Goal: Task Accomplishment & Management: Manage account settings

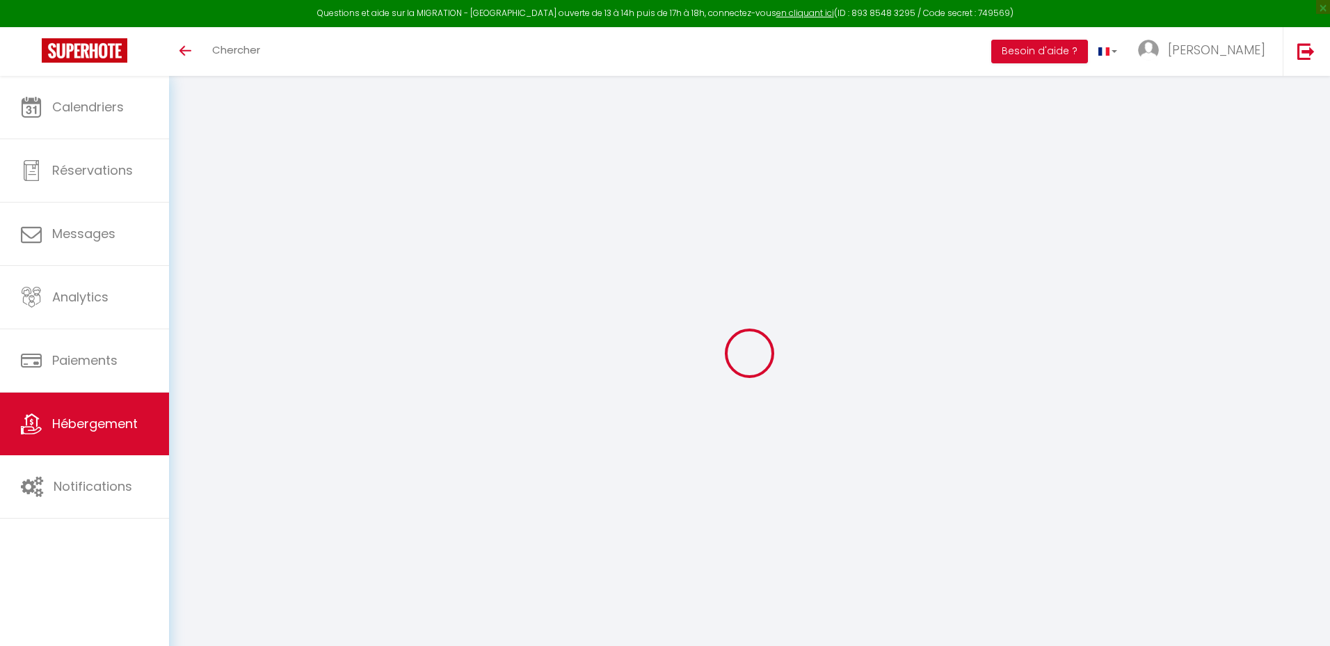
select select "6"
select select "2"
select select "1"
select select "28"
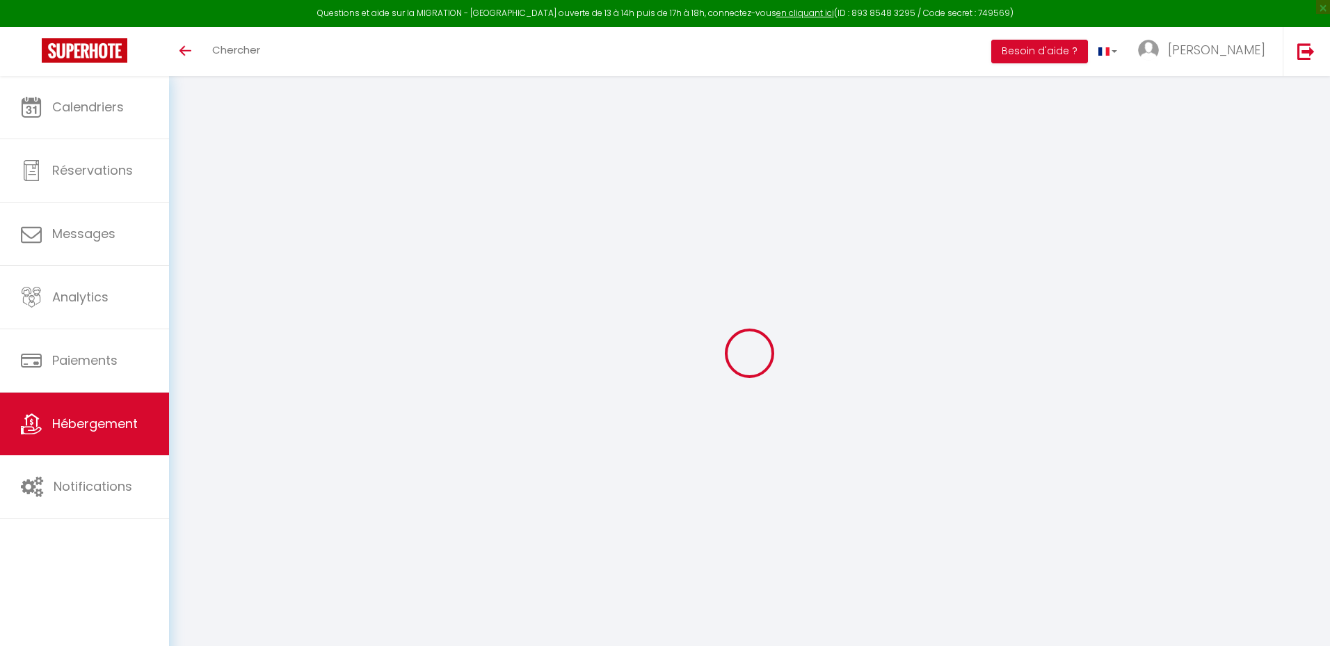
select select
checkbox input "false"
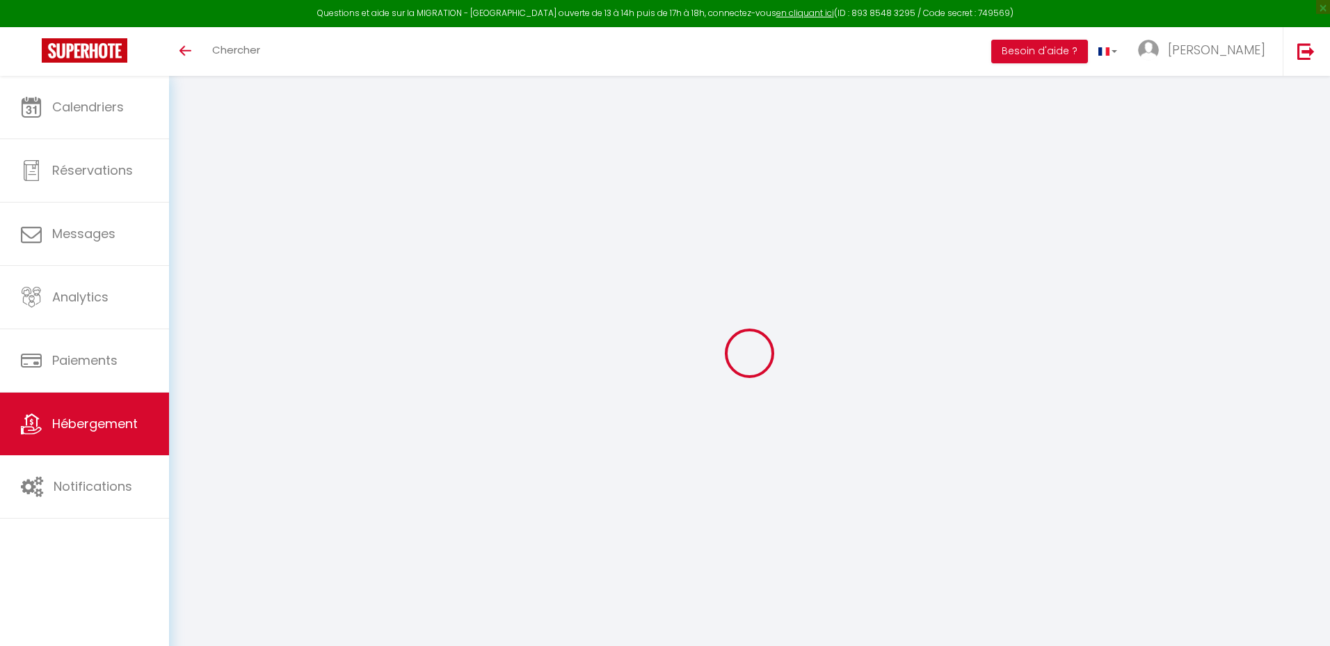
select select
checkbox input "false"
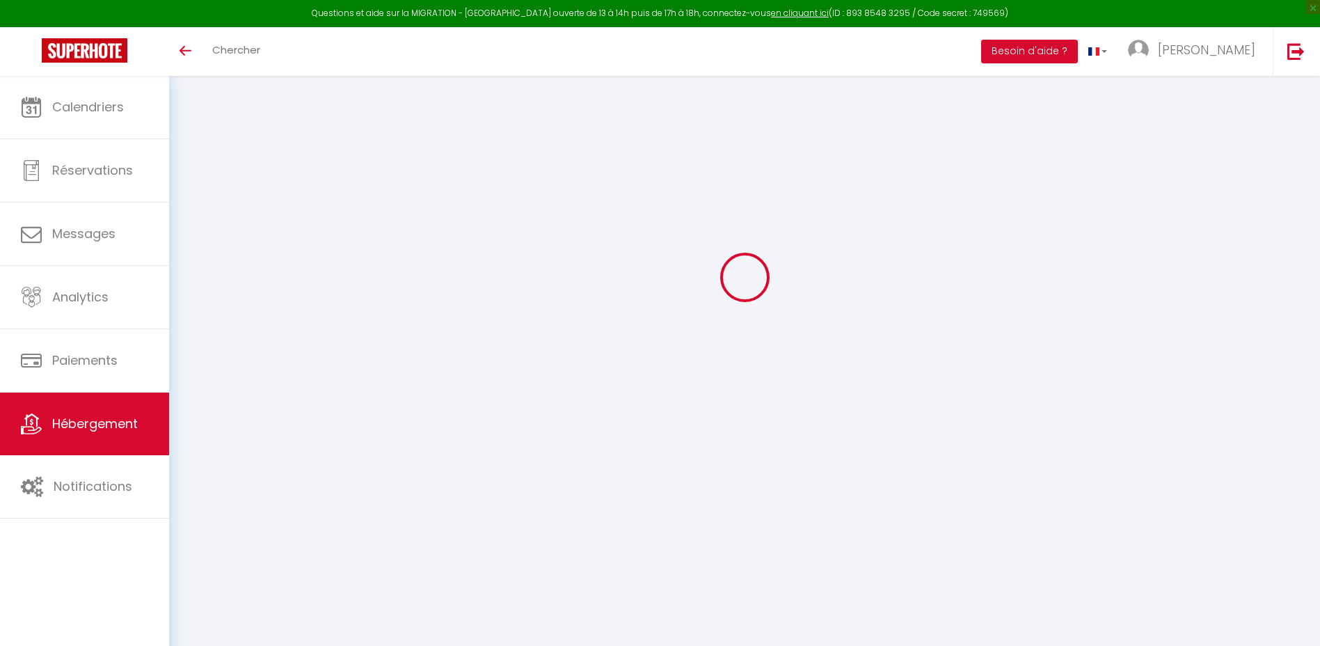
select select "17:00"
select select
select select "11:00"
select select "30"
select select "120"
